Goal: Task Accomplishment & Management: Use online tool/utility

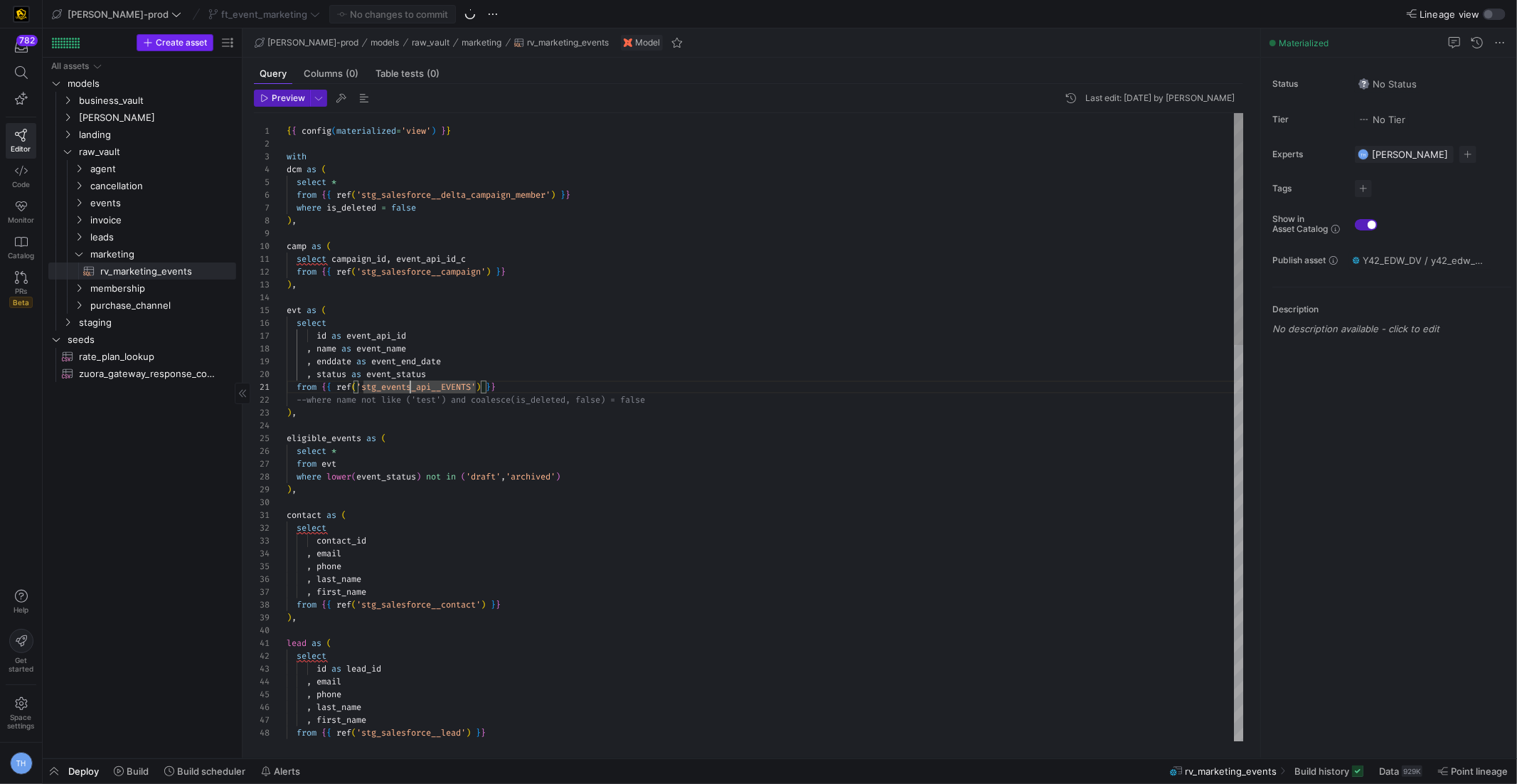
scroll to position [0, 122]
click at [234, 15] on div "ft_event_marketing" at bounding box center [264, 14] width 119 height 19
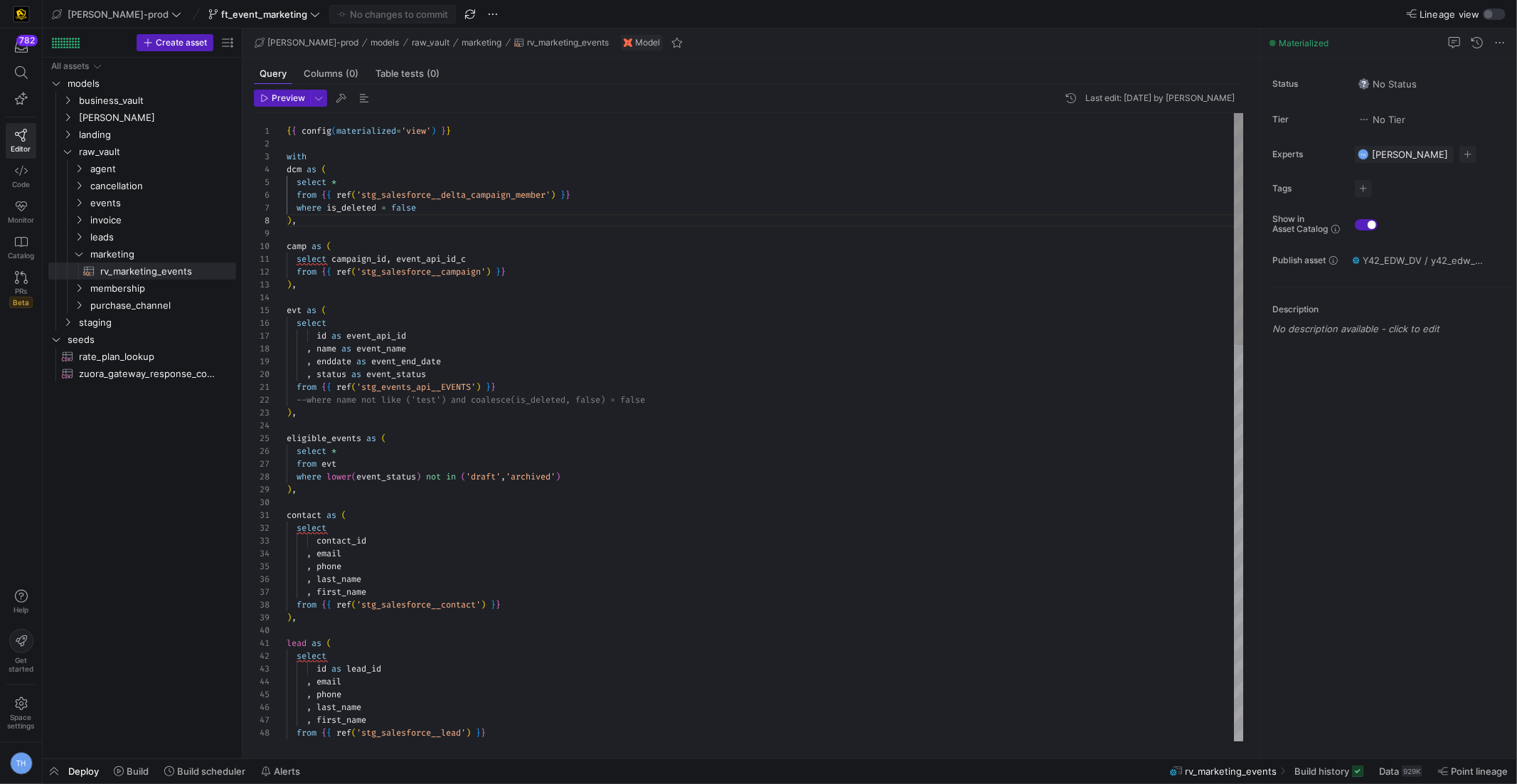
scroll to position [0, 122]
click at [238, 16] on span "ft_event_marketing" at bounding box center [263, 14] width 86 height 12
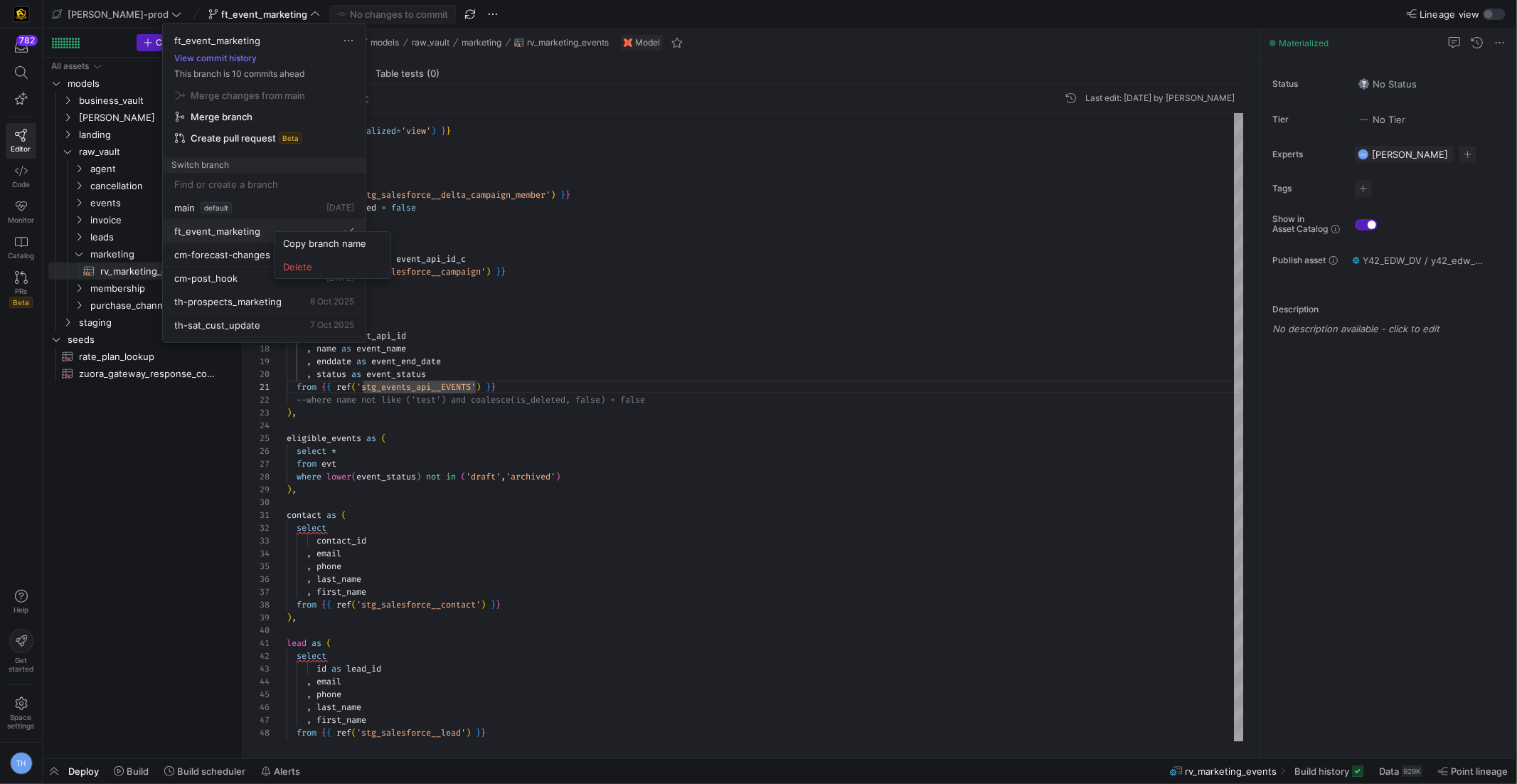
click at [256, 227] on div at bounding box center [758, 392] width 1517 height 784
click at [274, 240] on span "Delete" at bounding box center [311, 240] width 99 height 12
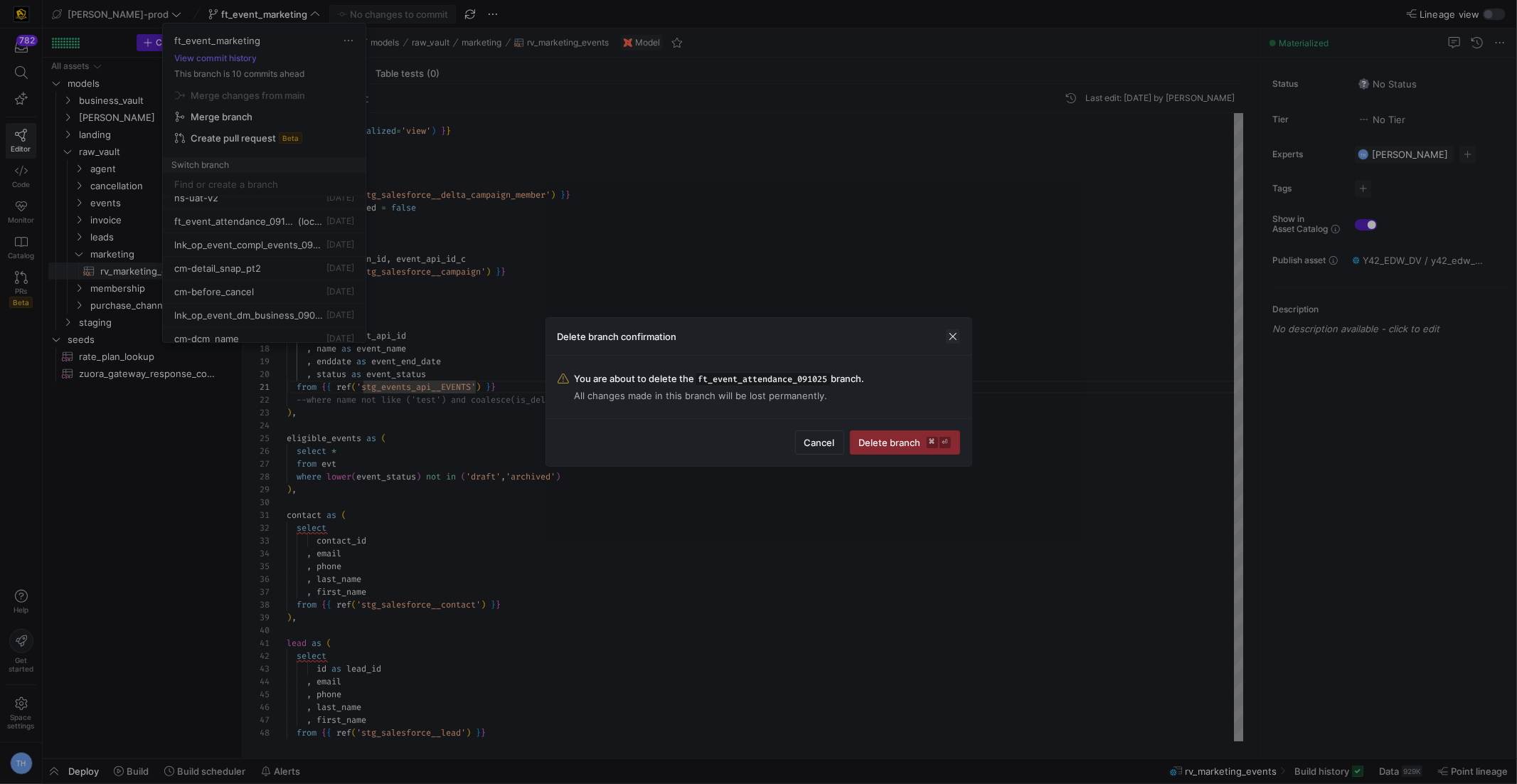
click at [952, 333] on span "button" at bounding box center [953, 336] width 14 height 14
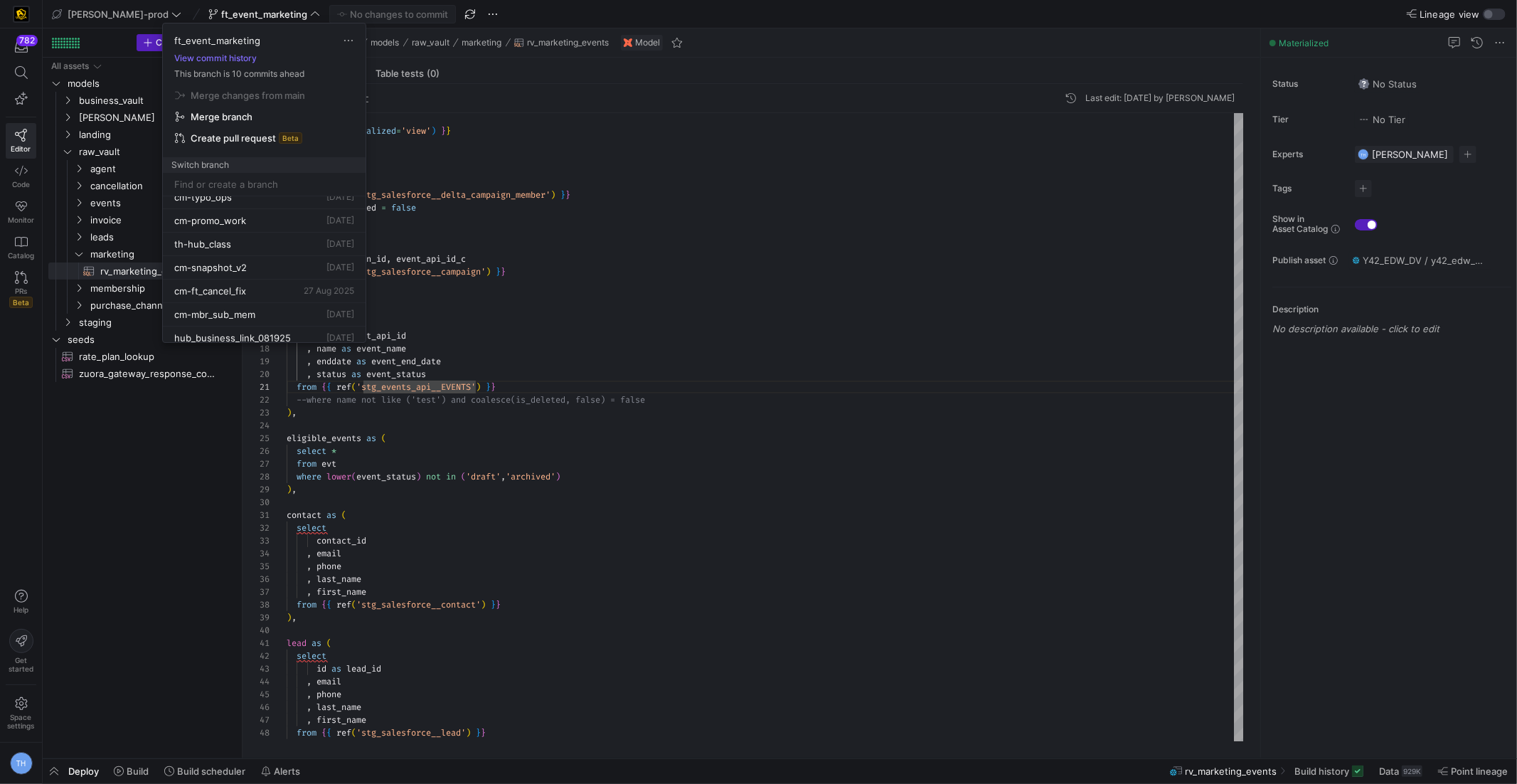
scroll to position [833, 0]
click at [304, 266] on span "Delete" at bounding box center [321, 263] width 99 height 12
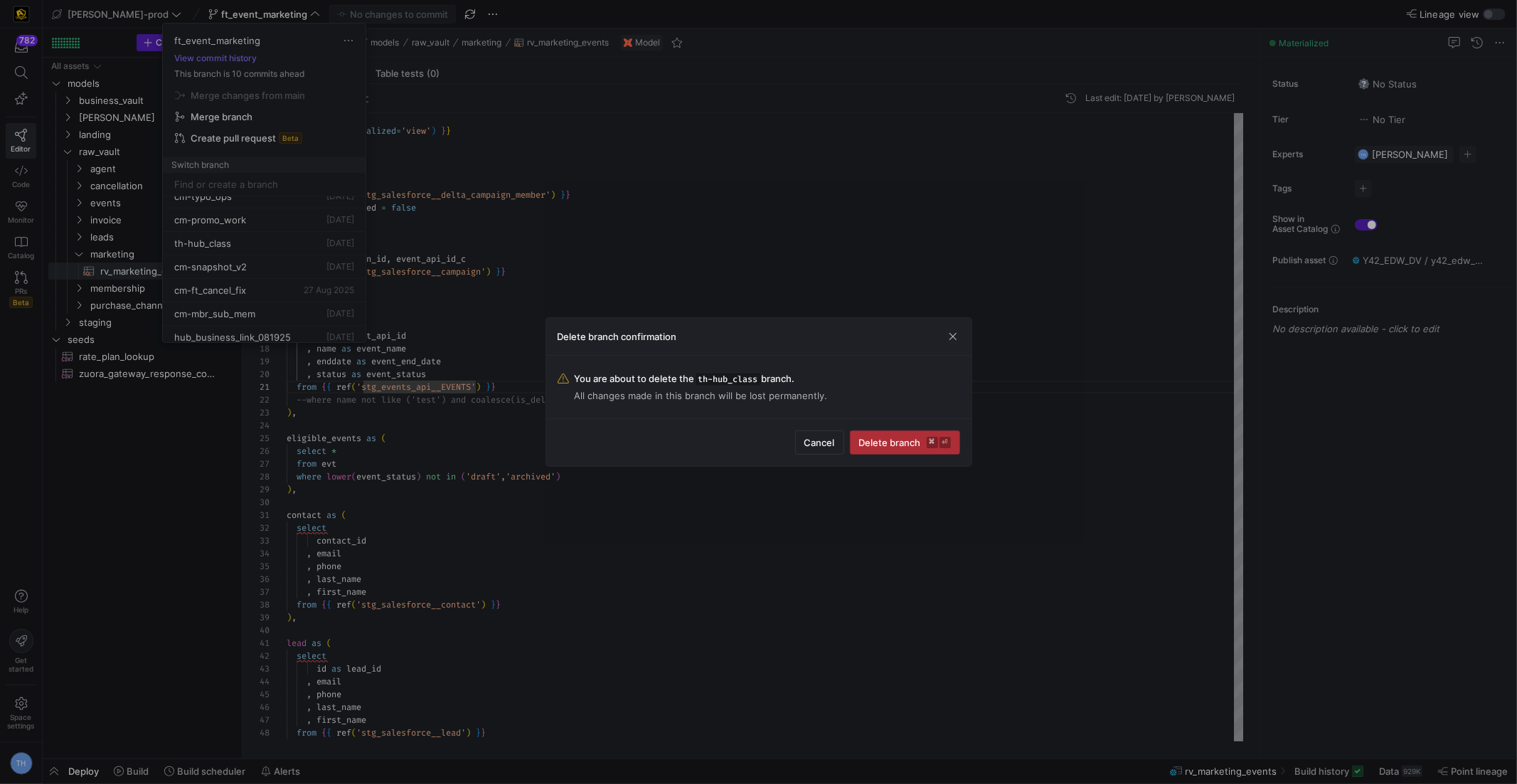
click at [883, 449] on span "submit" at bounding box center [904, 442] width 109 height 22
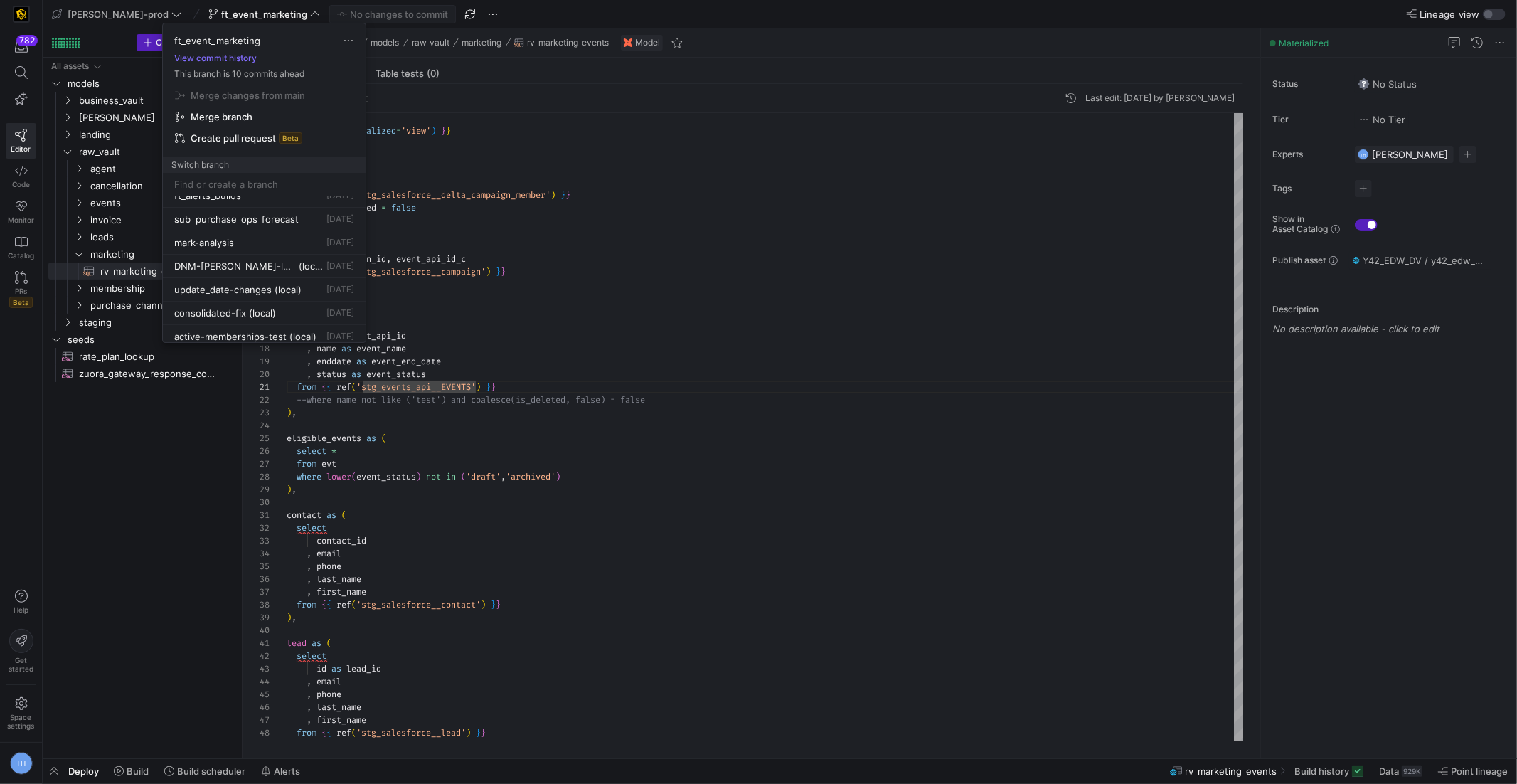
scroll to position [1173, 0]
click at [472, 244] on div at bounding box center [758, 392] width 1517 height 784
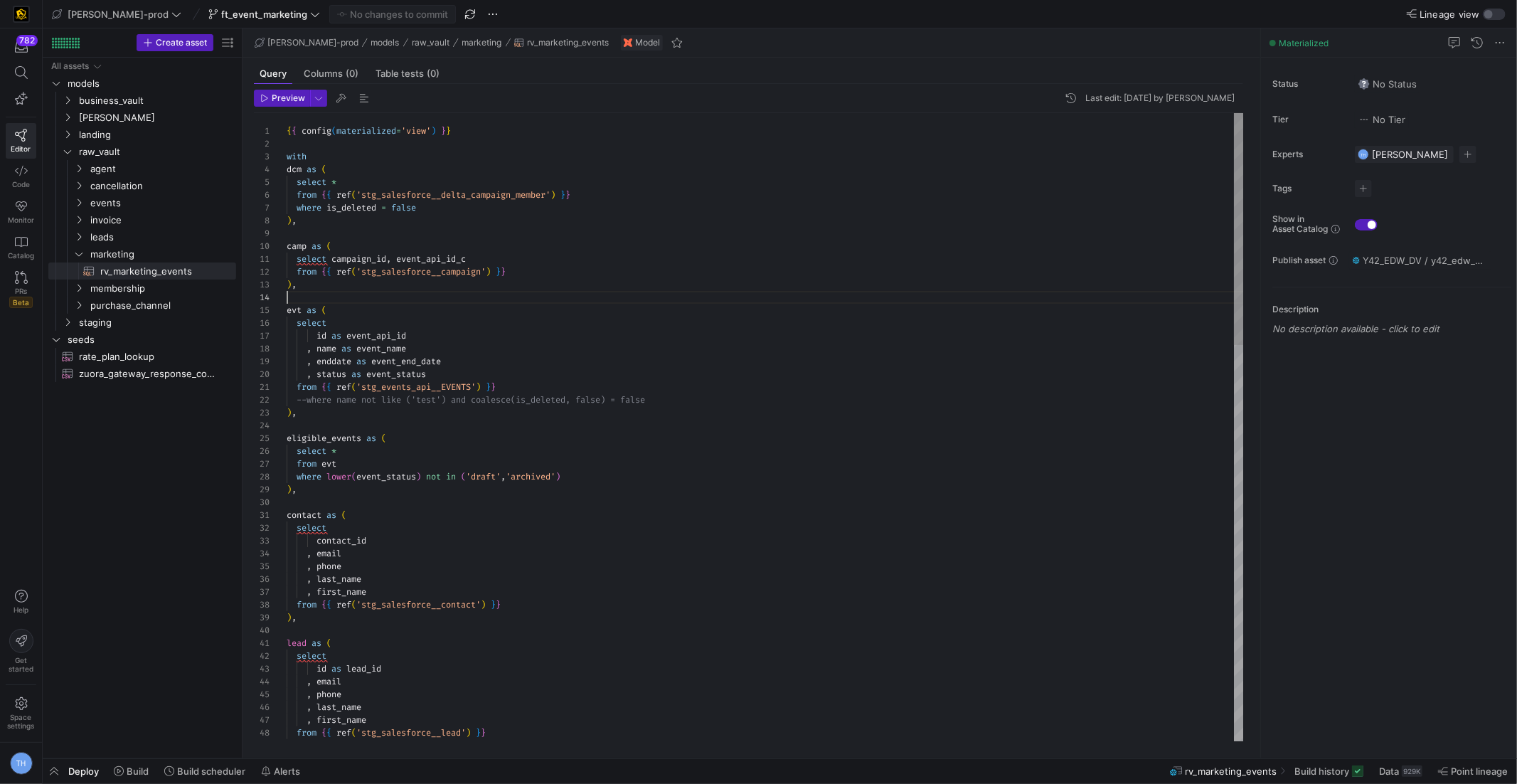
type textarea "select campaign_id, event_api_id_c from {{ ref('stg_salesforce__campaign') }} )…"
